Goal: Information Seeking & Learning: Learn about a topic

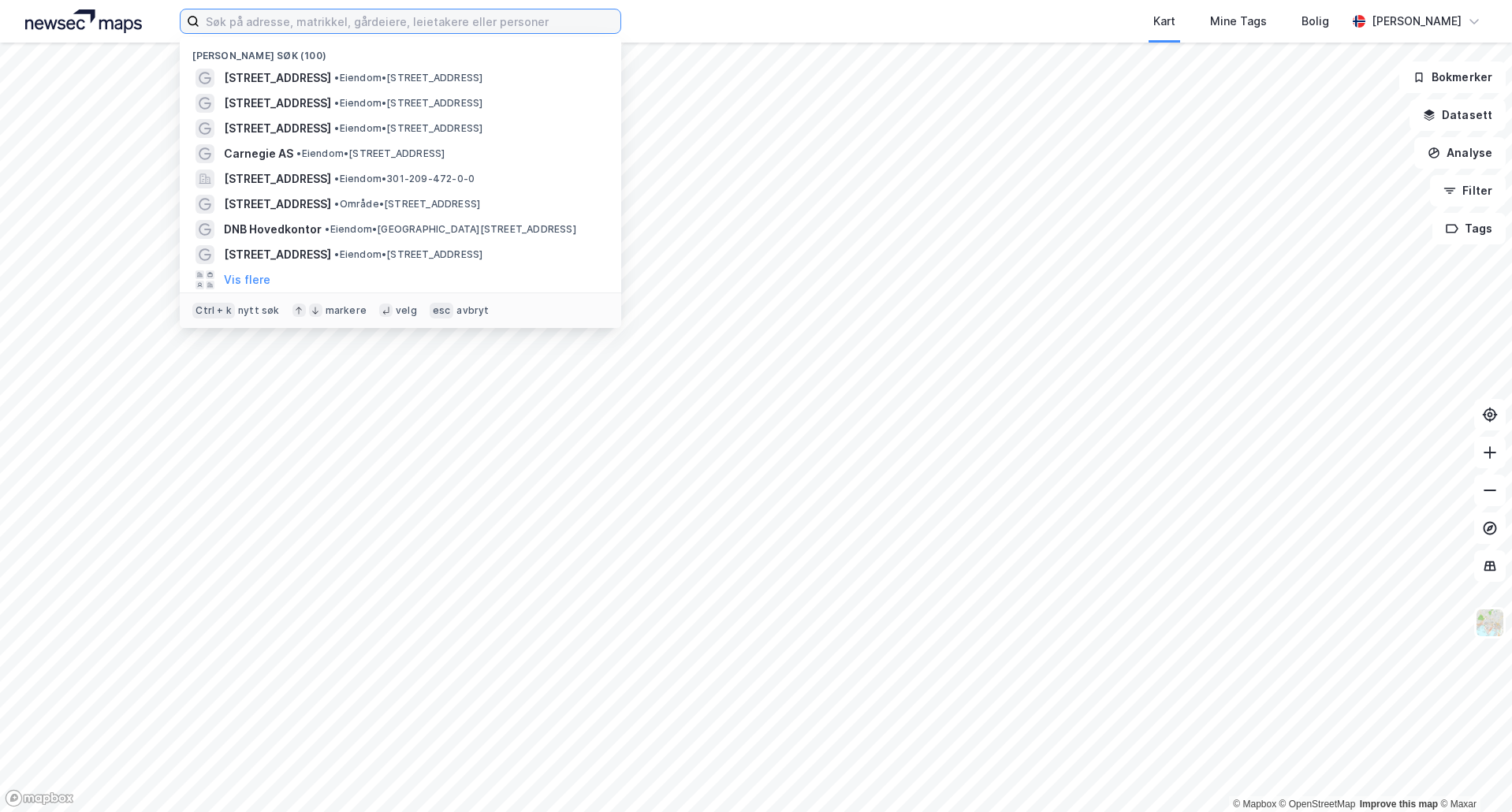
click at [476, 16] on input at bounding box center [409, 22] width 421 height 24
click at [320, 23] on input at bounding box center [409, 22] width 421 height 24
paste input "Grev Wedels Plass"
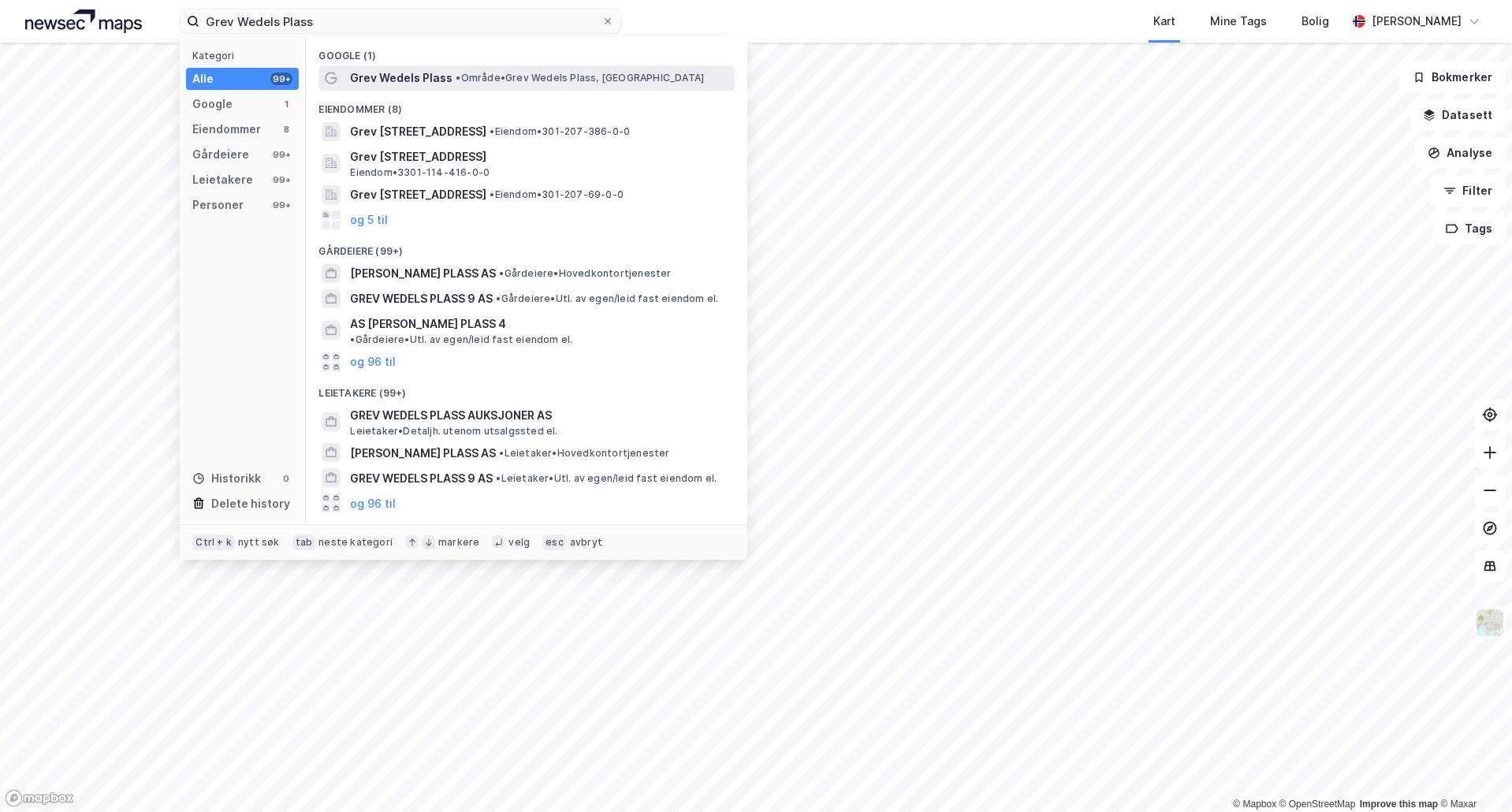
click at [484, 82] on span "• Område • Grev Wedels Plass, [GEOGRAPHIC_DATA]" at bounding box center [580, 78] width 249 height 13
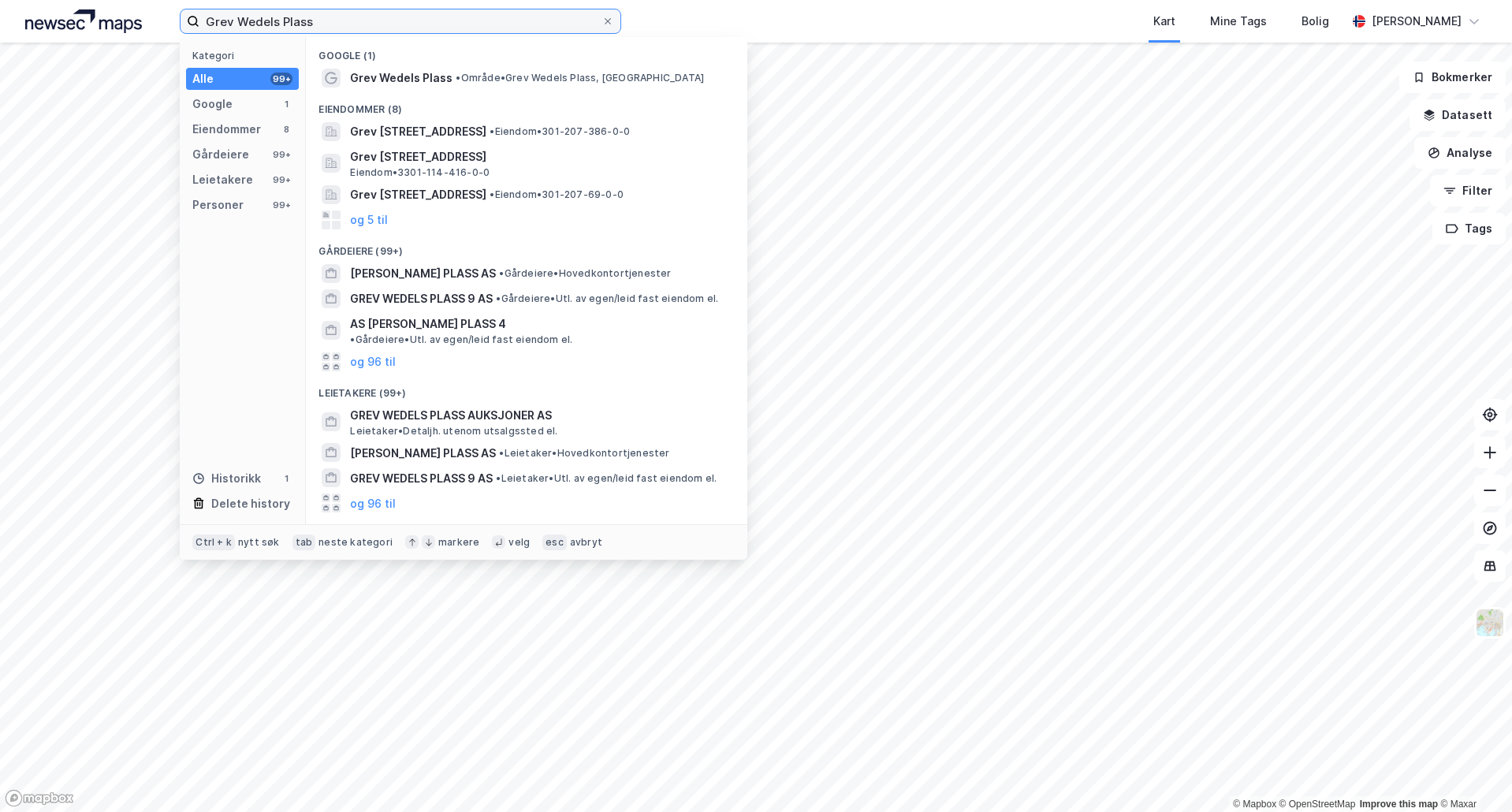
click at [395, 32] on input "Grev Wedels Plass" at bounding box center [399, 22] width 401 height 24
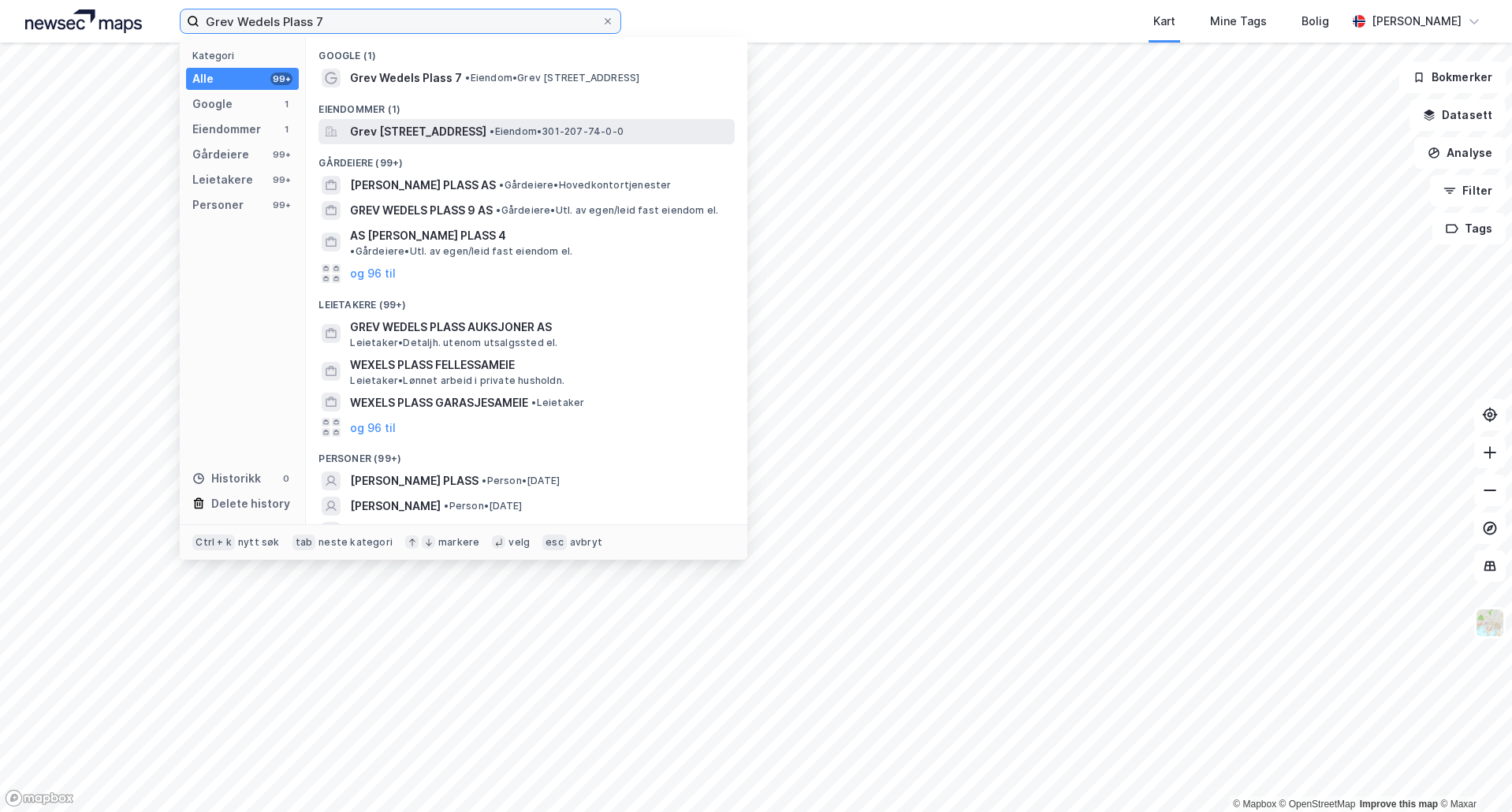
type input "Grev Wedels Plass 7"
click at [486, 129] on span "Grev [STREET_ADDRESS]" at bounding box center [418, 131] width 136 height 19
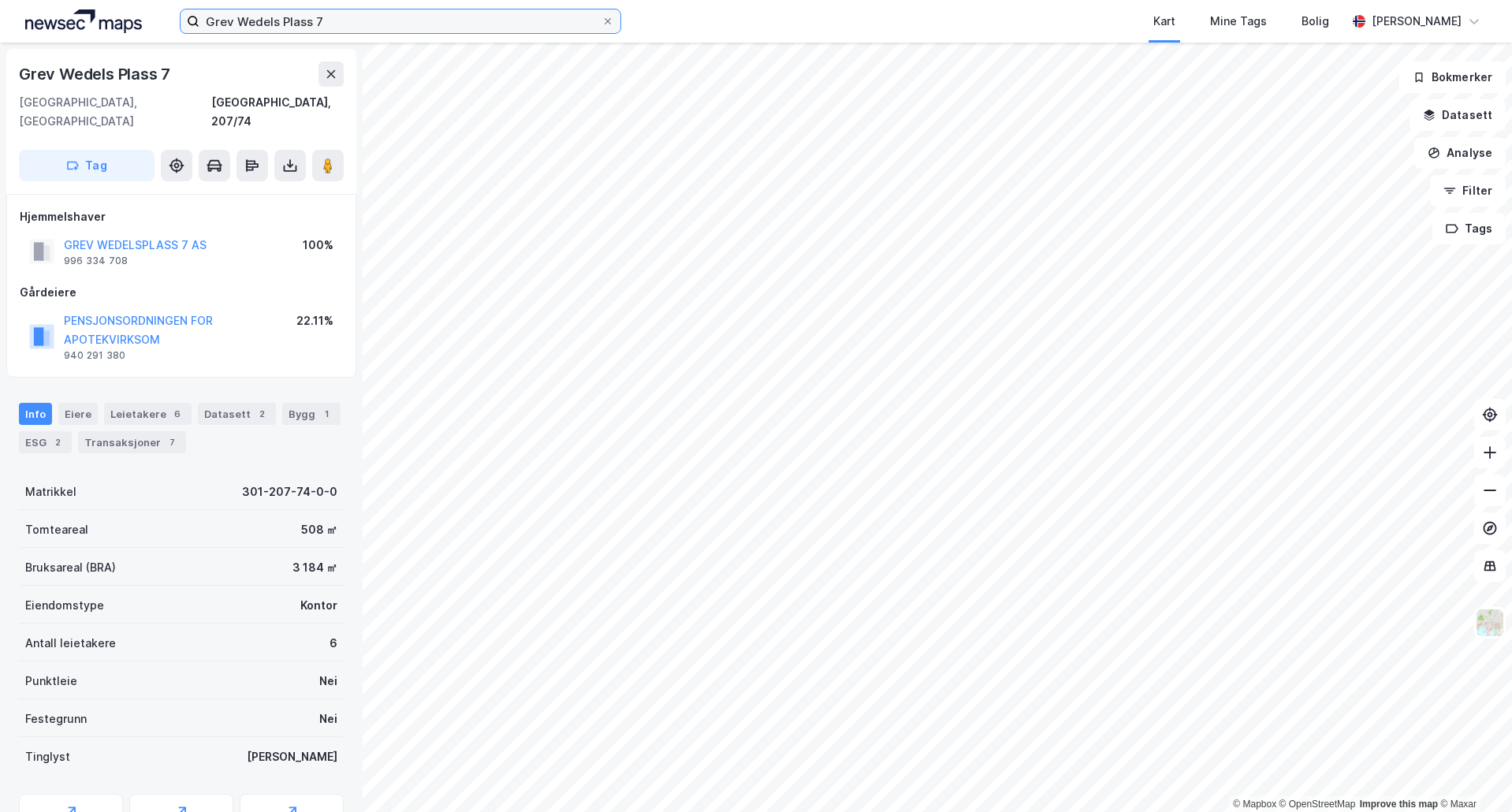
click at [361, 16] on input "Grev Wedels Plass 7" at bounding box center [399, 22] width 401 height 24
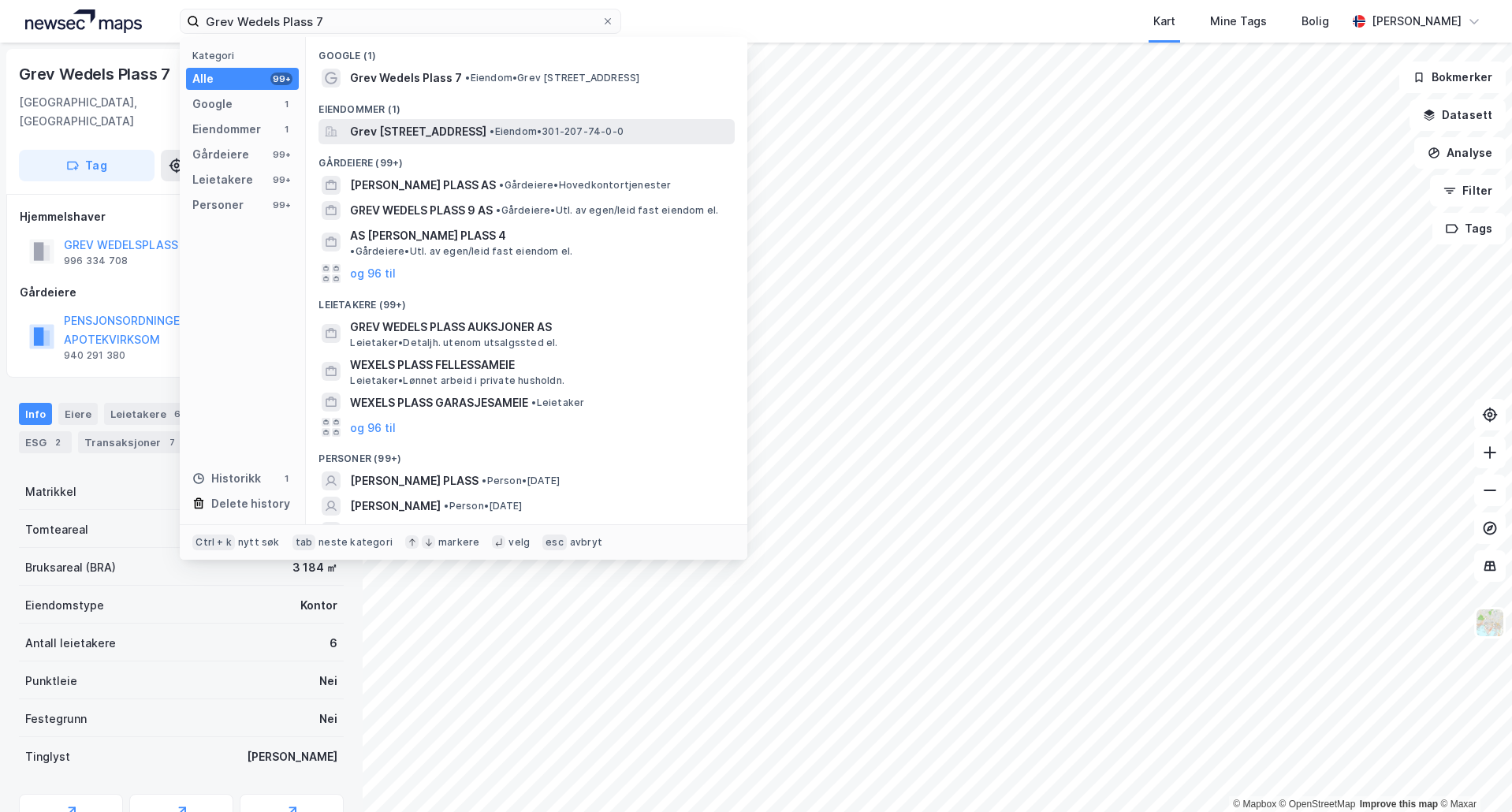
click at [433, 123] on span "Grev [STREET_ADDRESS]" at bounding box center [418, 131] width 136 height 19
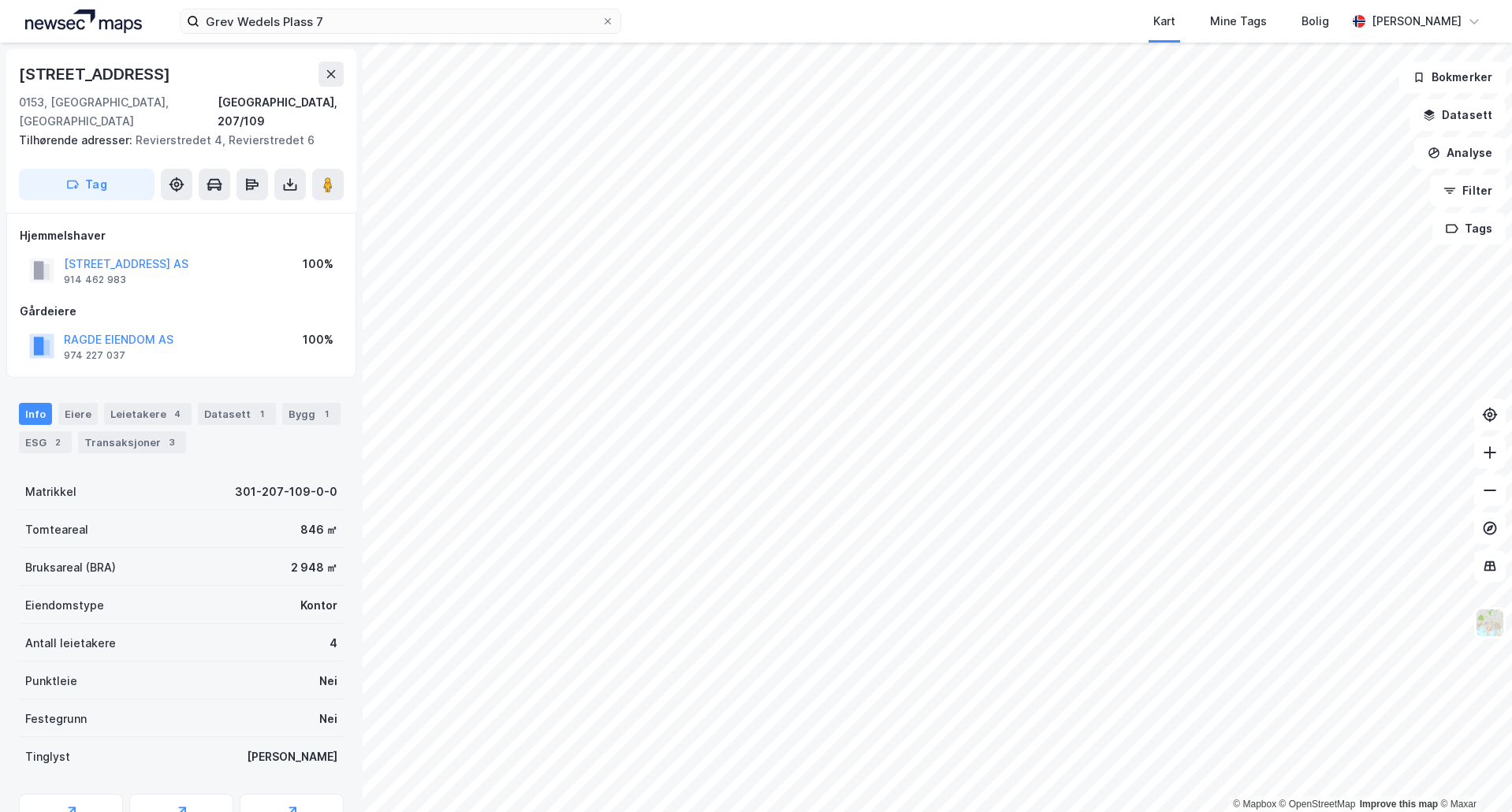
scroll to position [2, 0]
click at [320, 175] on icon at bounding box center [327, 183] width 16 height 16
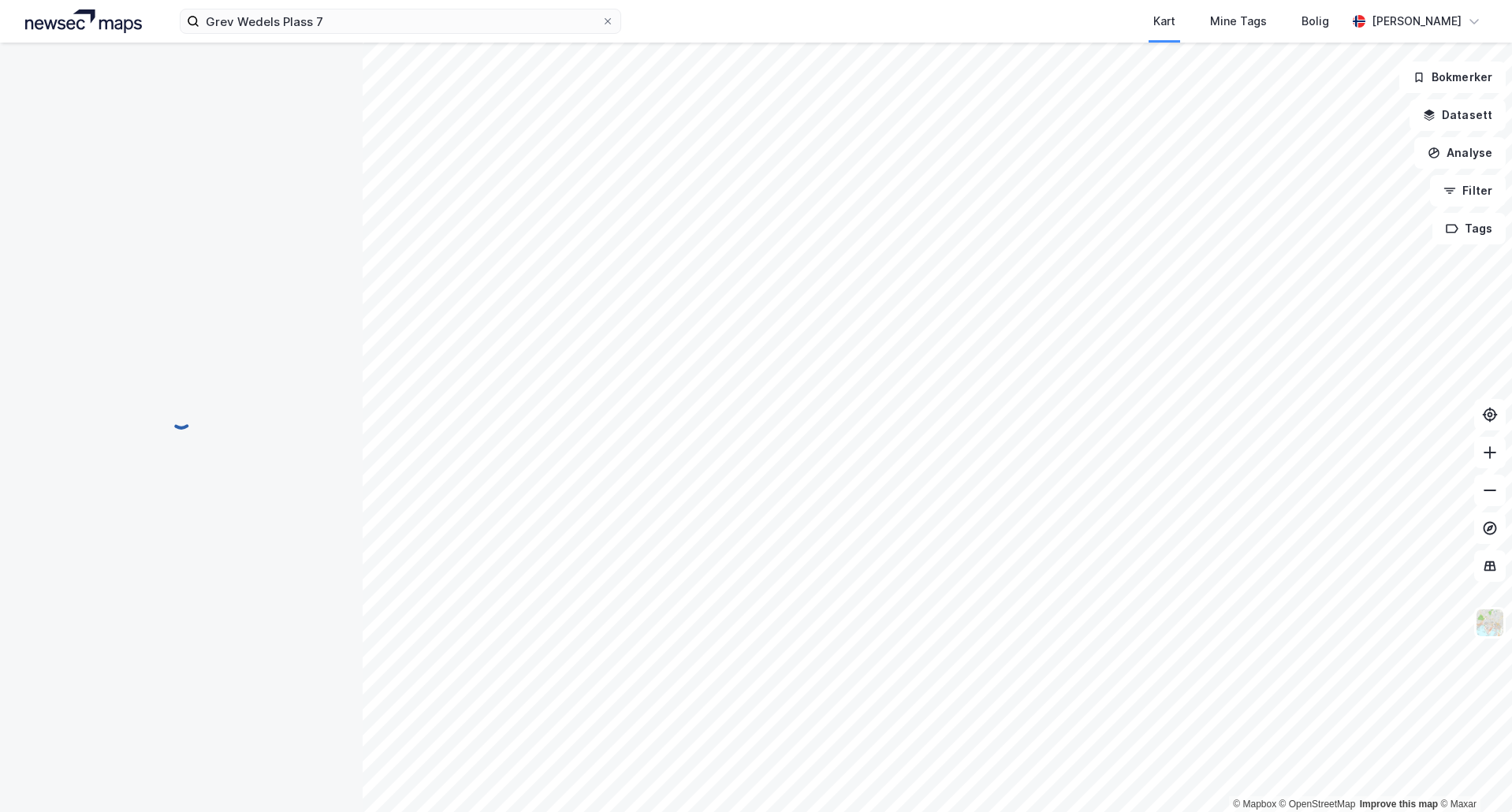
scroll to position [2, 0]
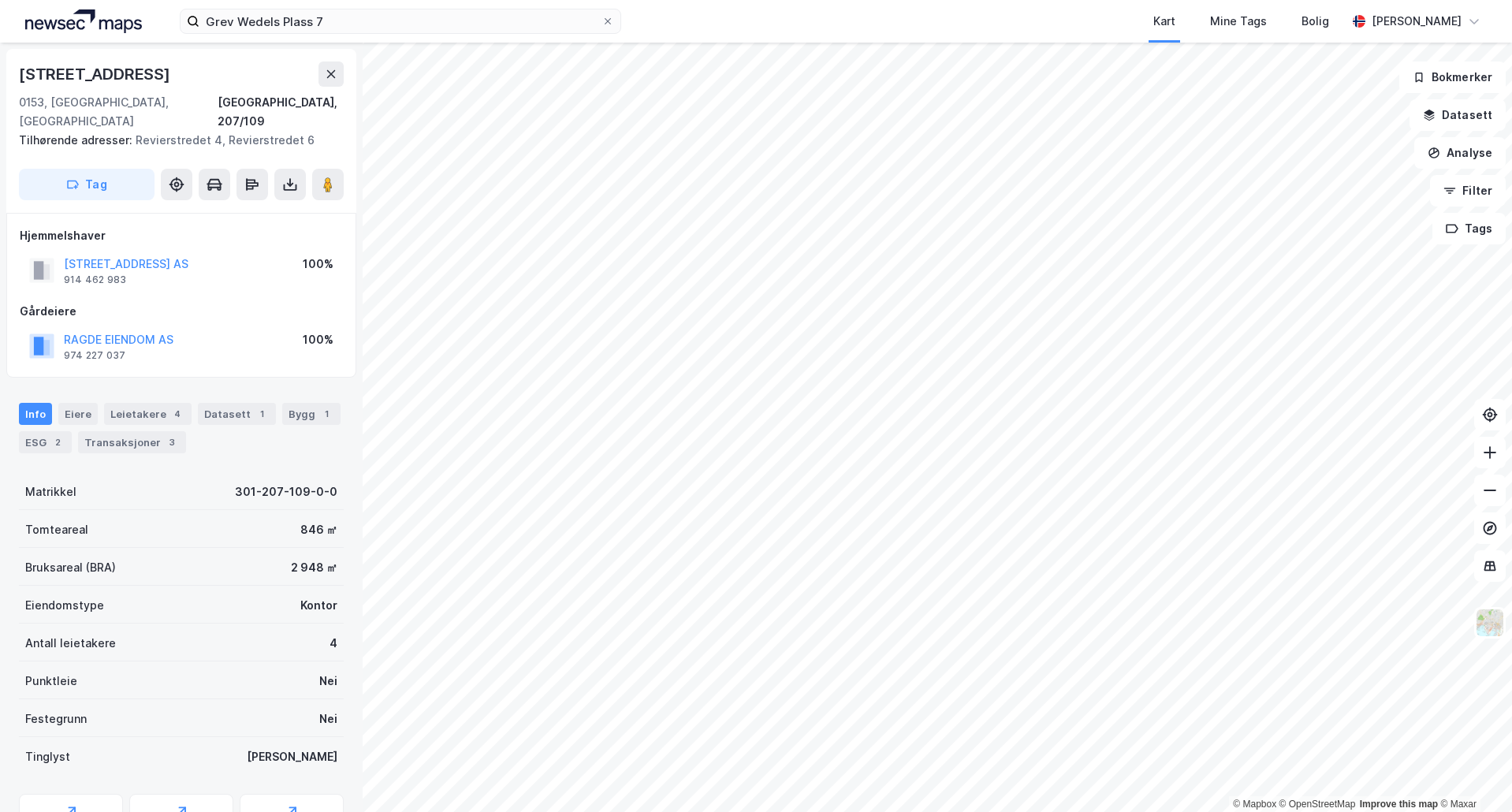
scroll to position [2, 0]
click at [139, 402] on div "Leietakere 4" at bounding box center [147, 412] width 88 height 22
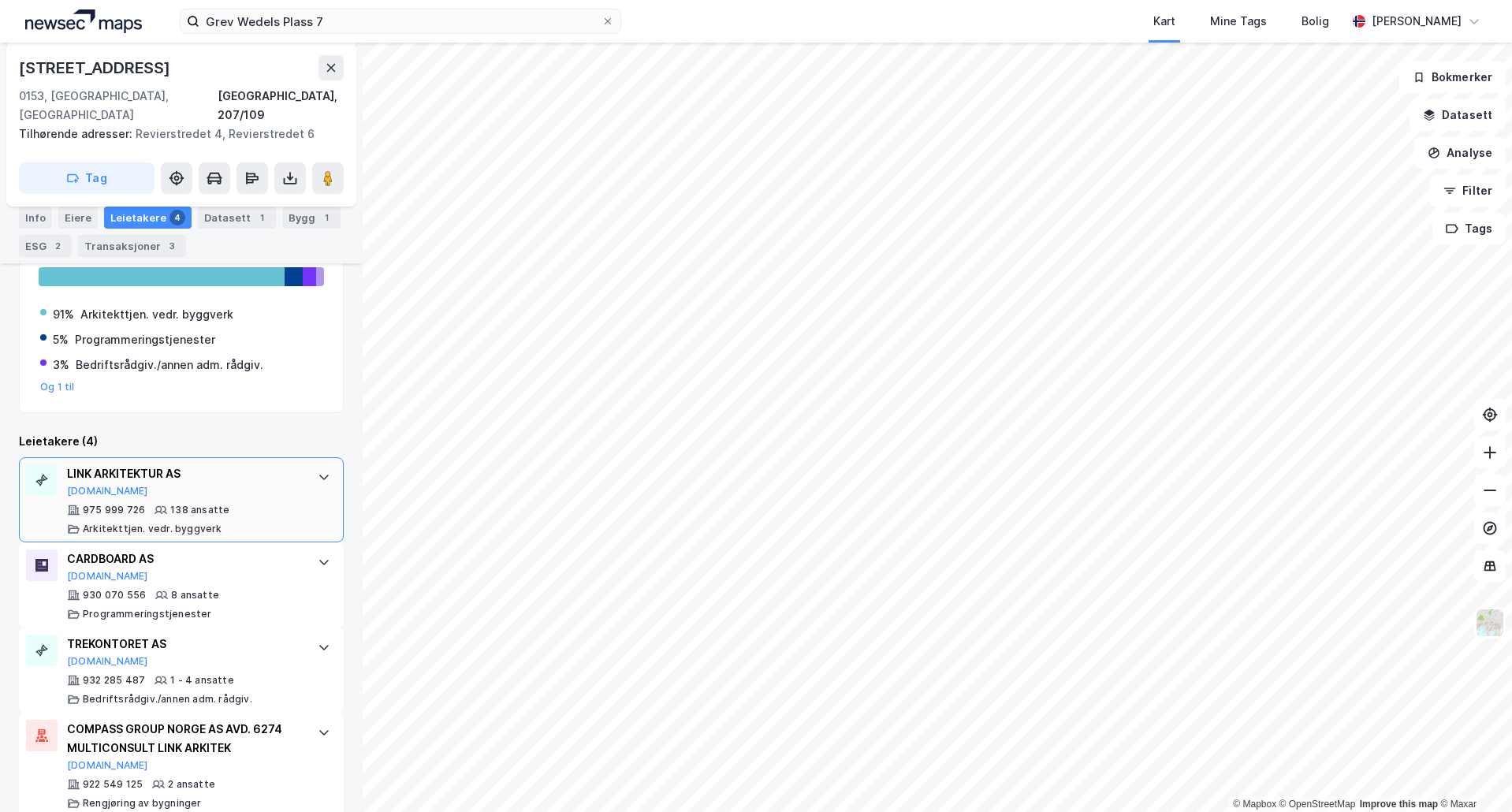
scroll to position [305, 0]
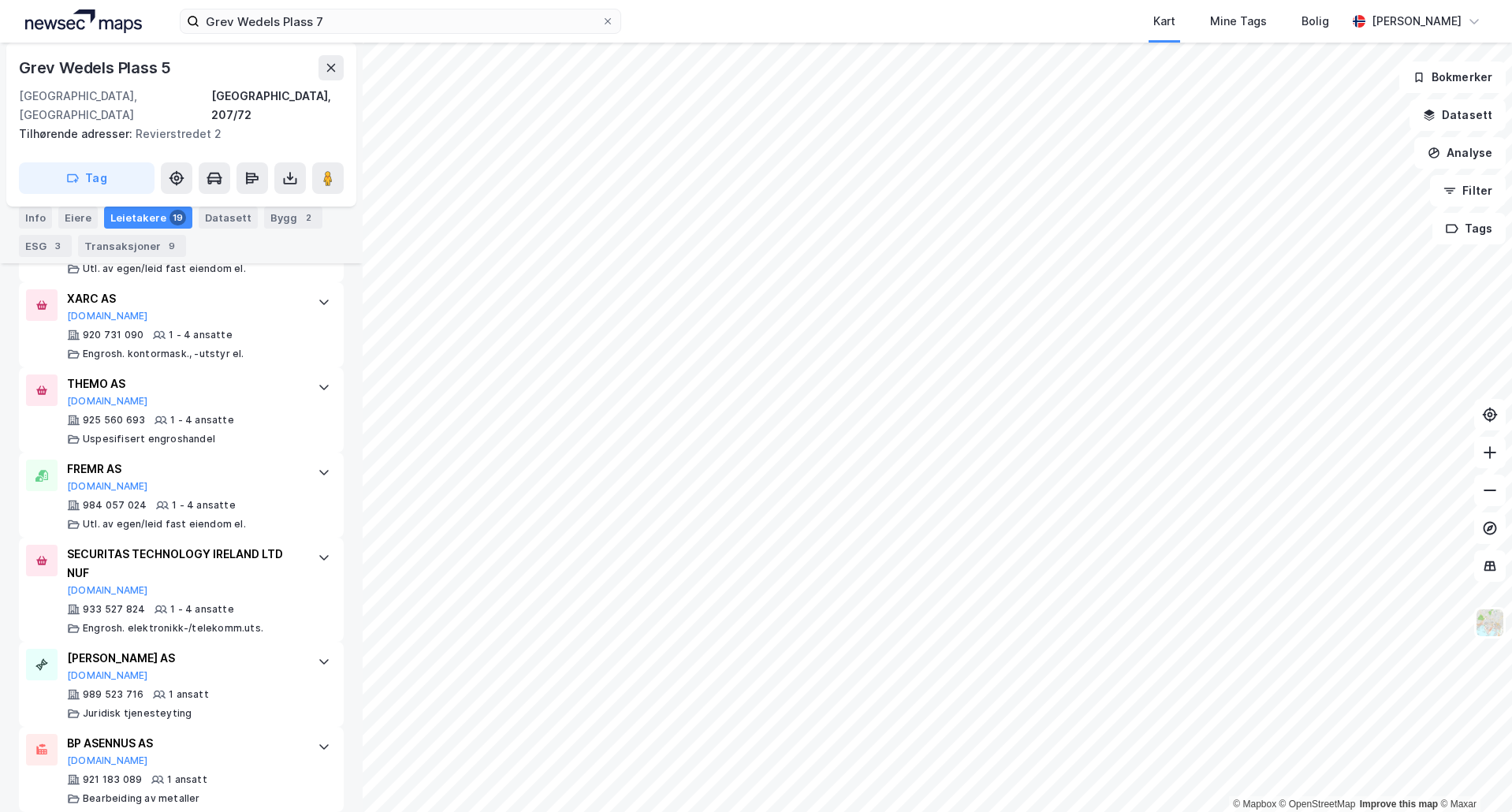
scroll to position [1563, 0]
